Goal: Transaction & Acquisition: Purchase product/service

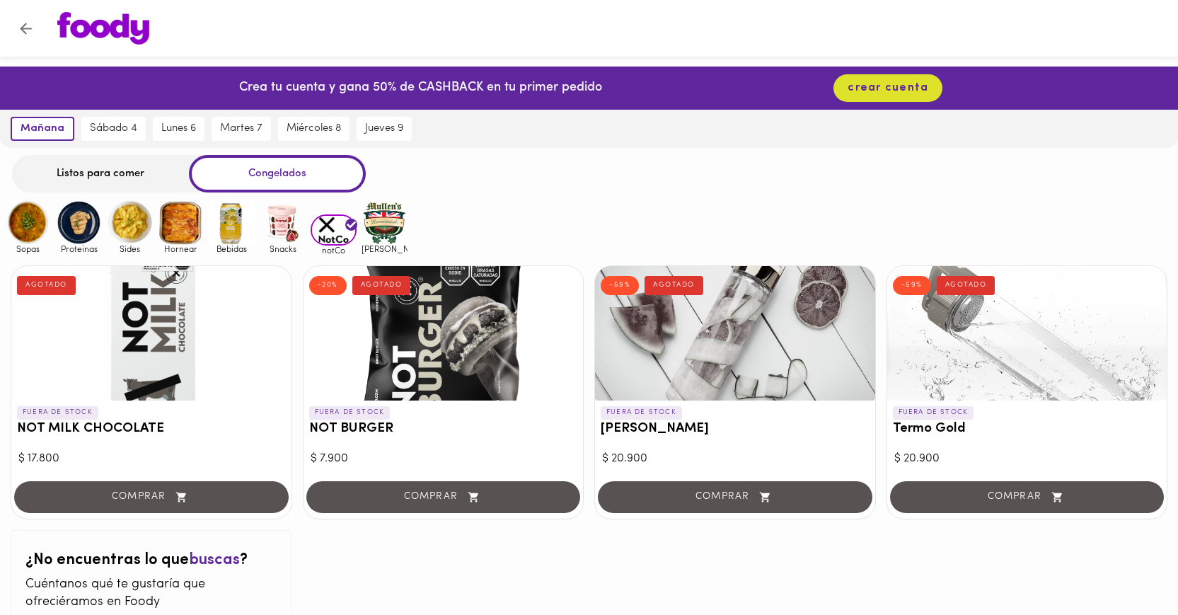
scroll to position [47, 0]
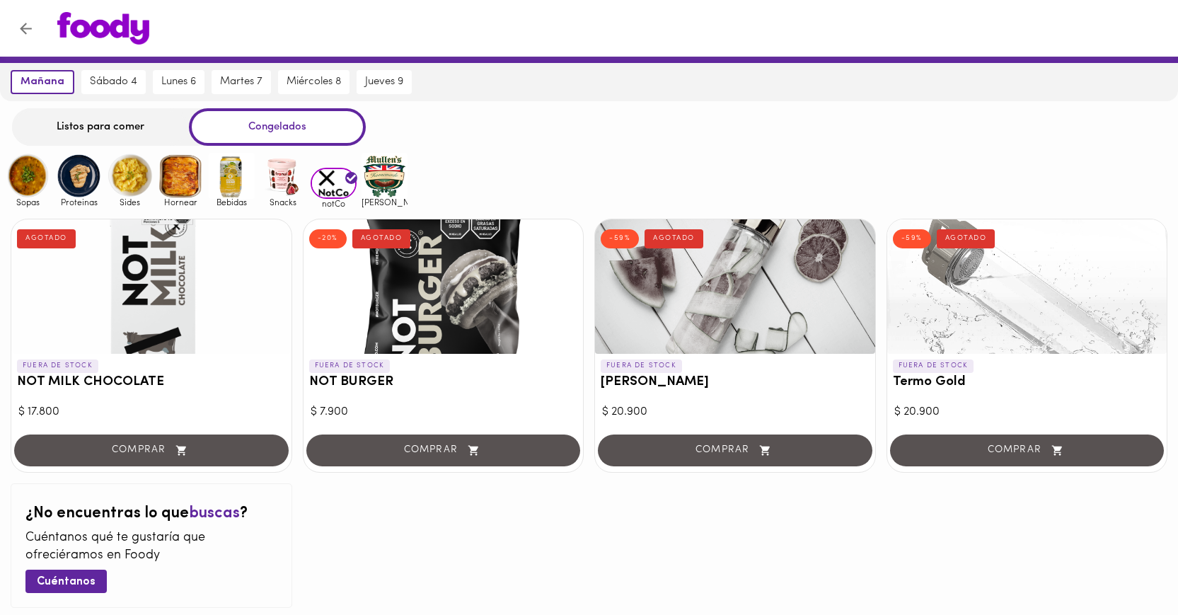
click at [733, 529] on div "FUERA DE STOCK NOT MILK CHOCOLATE AGOTADO $ 17.800 COMPRAR FUERA DE STOCK NOT […" at bounding box center [589, 413] width 1178 height 410
click at [724, 286] on div at bounding box center [735, 286] width 280 height 134
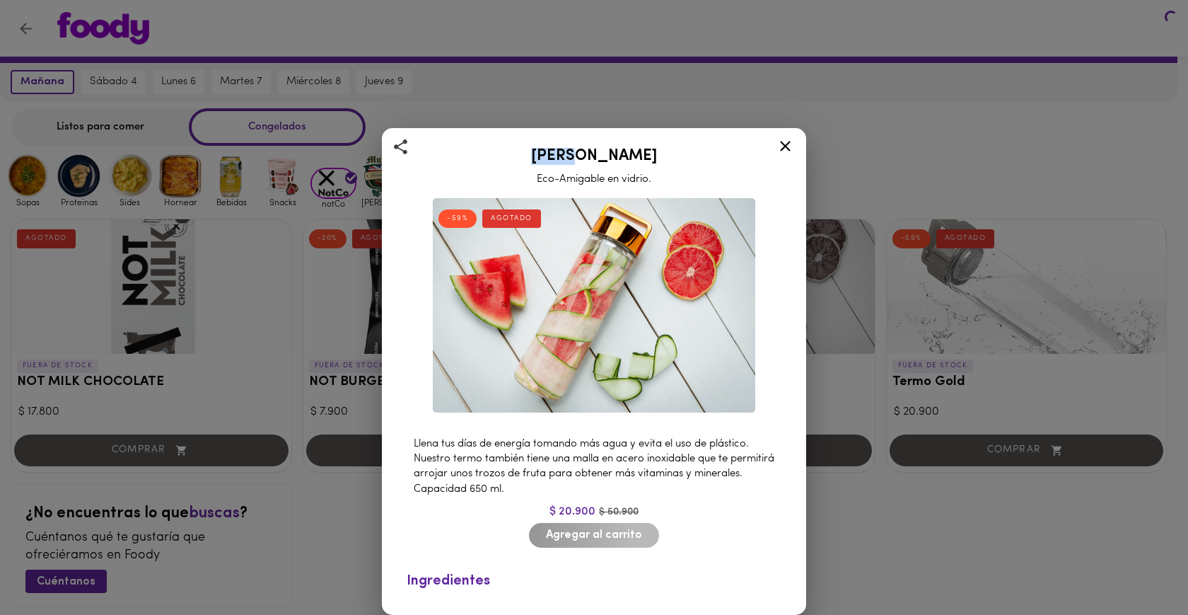
click at [724, 286] on div "Termo [PERSON_NAME] Eco-Amigable en vidrio. -59% AGOTADO Llena tus días de ener…" at bounding box center [594, 307] width 1188 height 615
click at [789, 138] on icon at bounding box center [786, 146] width 18 height 18
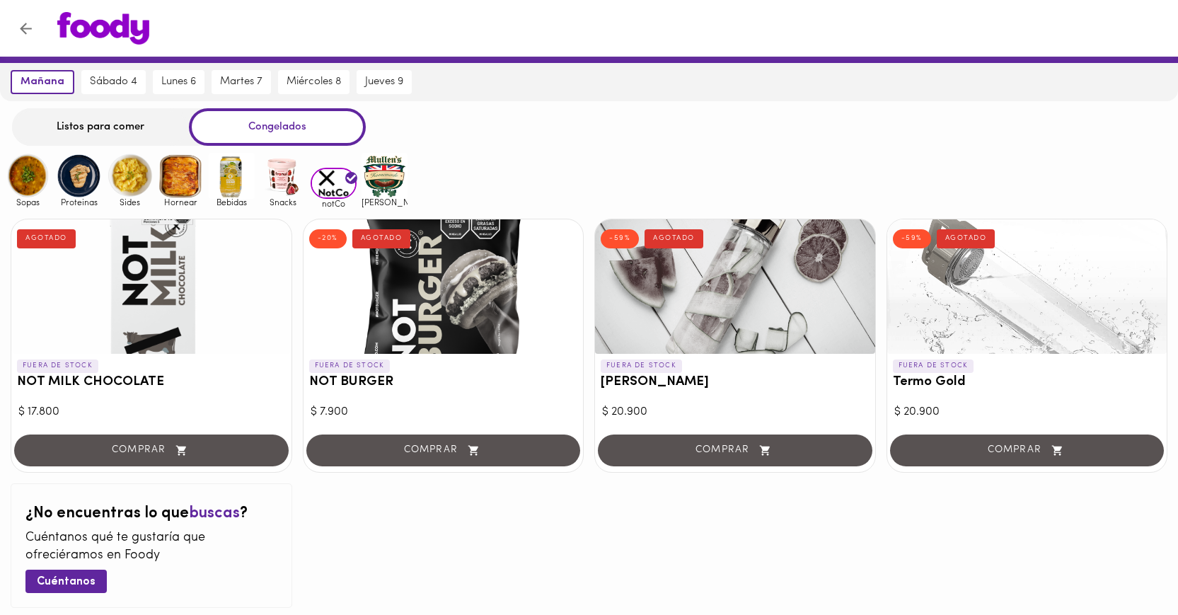
click at [947, 310] on div at bounding box center [1027, 286] width 280 height 134
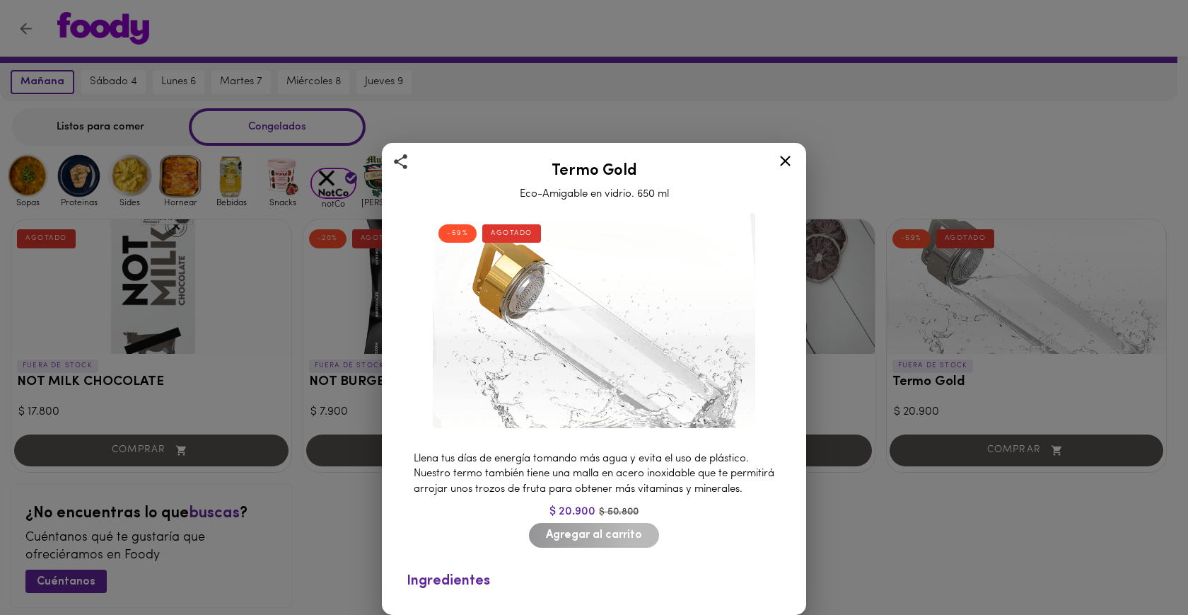
click at [784, 152] on icon at bounding box center [786, 161] width 18 height 18
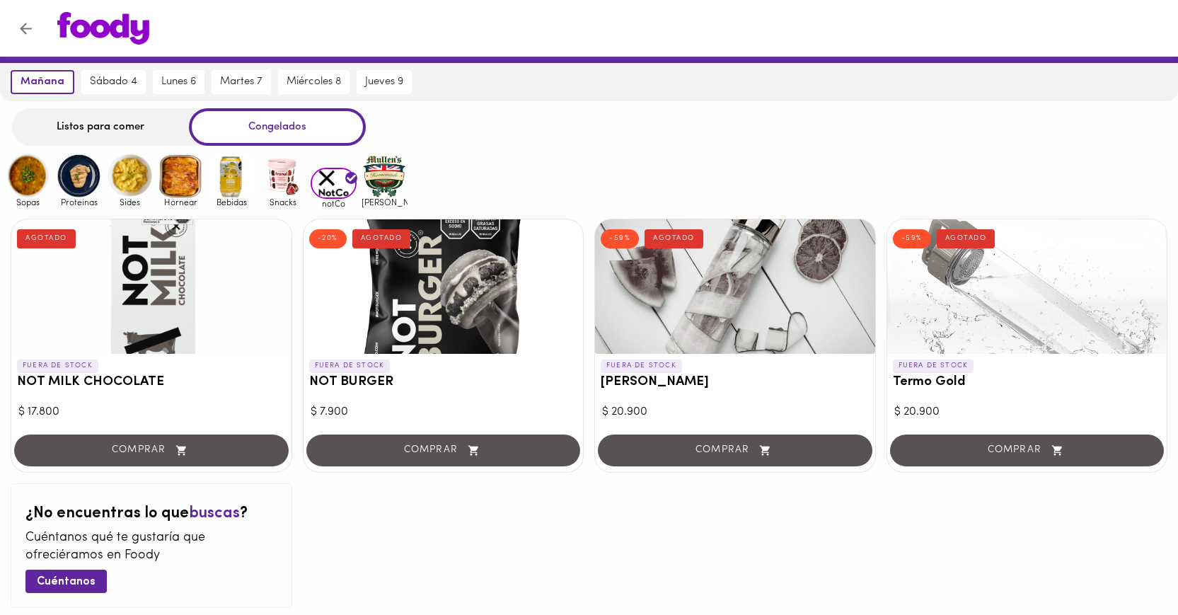
click at [793, 267] on div at bounding box center [735, 286] width 280 height 134
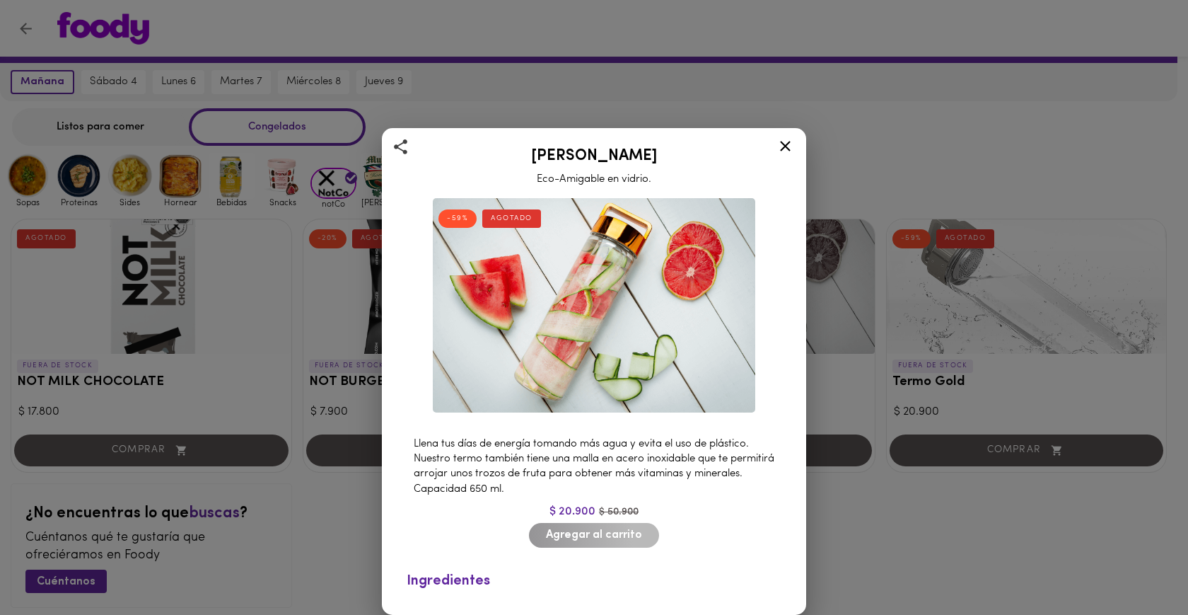
click at [784, 146] on icon at bounding box center [786, 146] width 18 height 18
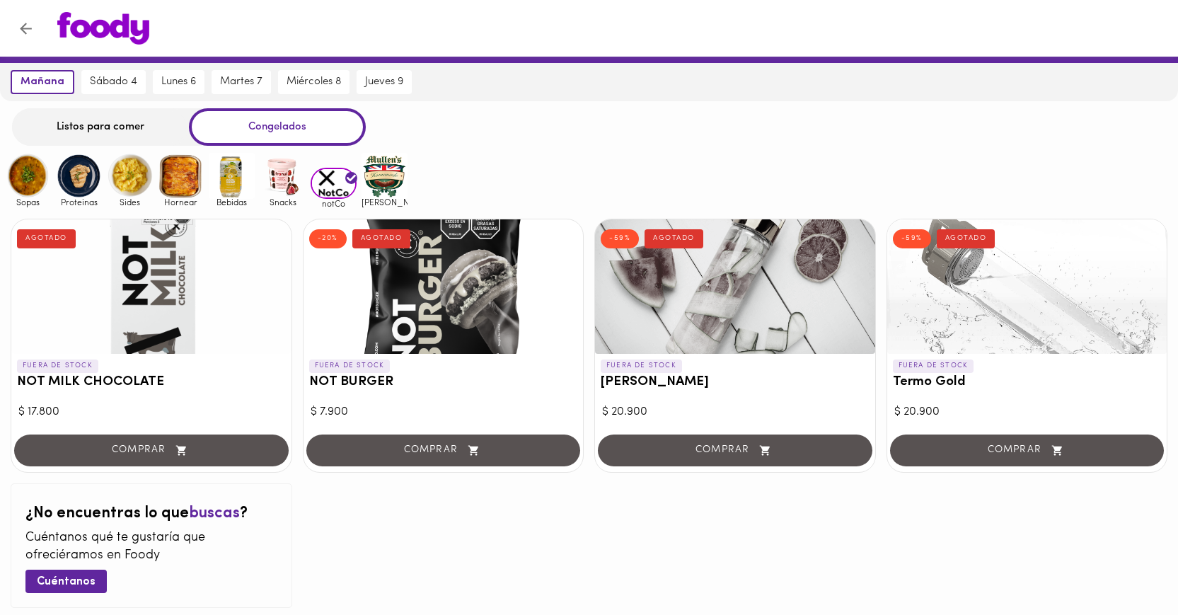
scroll to position [121, 0]
